Goal: Navigation & Orientation: Find specific page/section

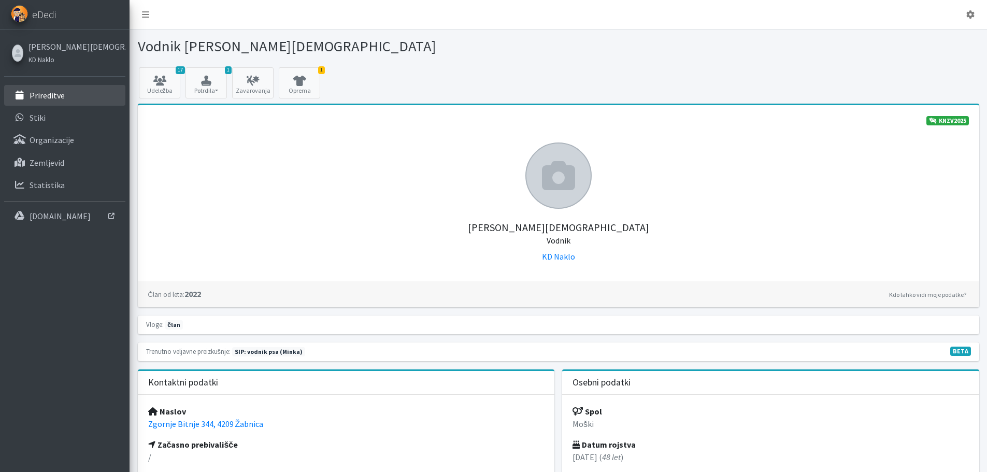
click at [50, 99] on p "Prireditve" at bounding box center [47, 95] width 35 height 10
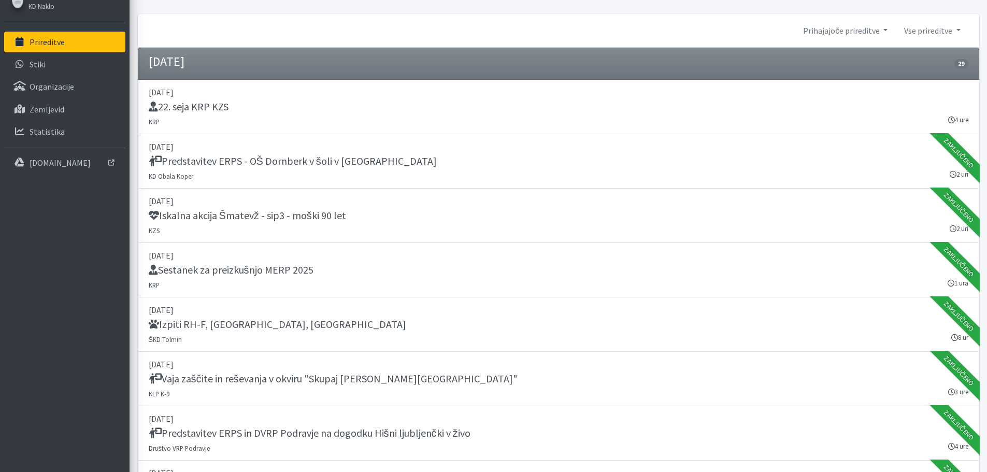
scroll to position [52, 0]
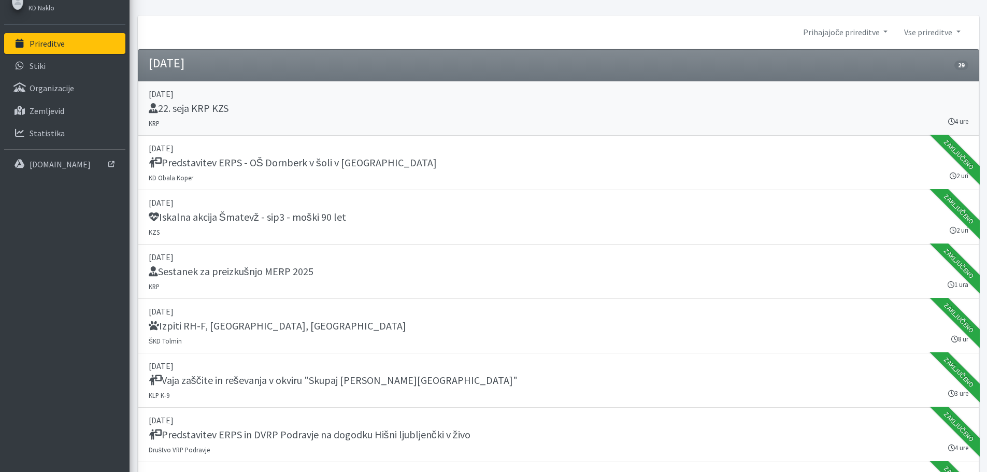
click at [186, 102] on h5 "22. seja KRP KZS" at bounding box center [189, 108] width 80 height 12
